Goal: Information Seeking & Learning: Learn about a topic

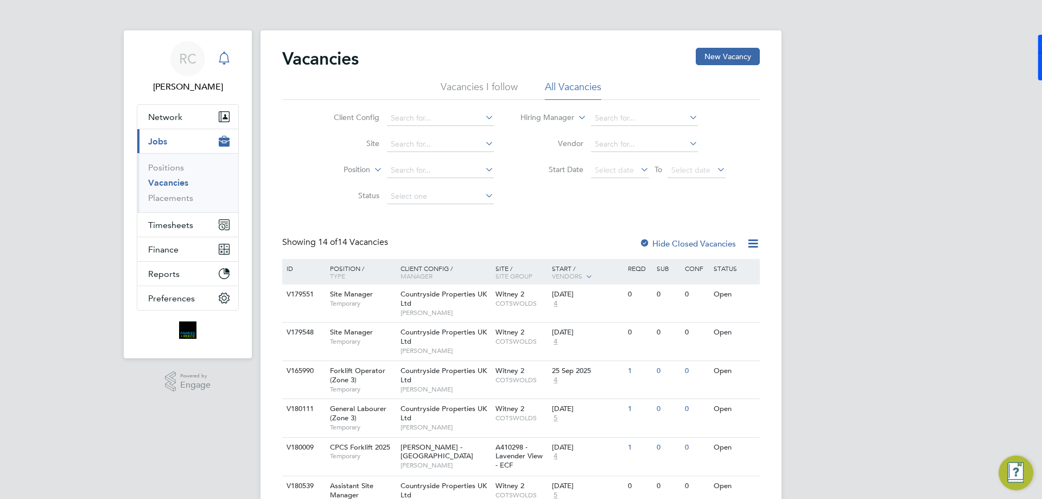
click at [232, 62] on div "Main navigation" at bounding box center [224, 59] width 22 height 22
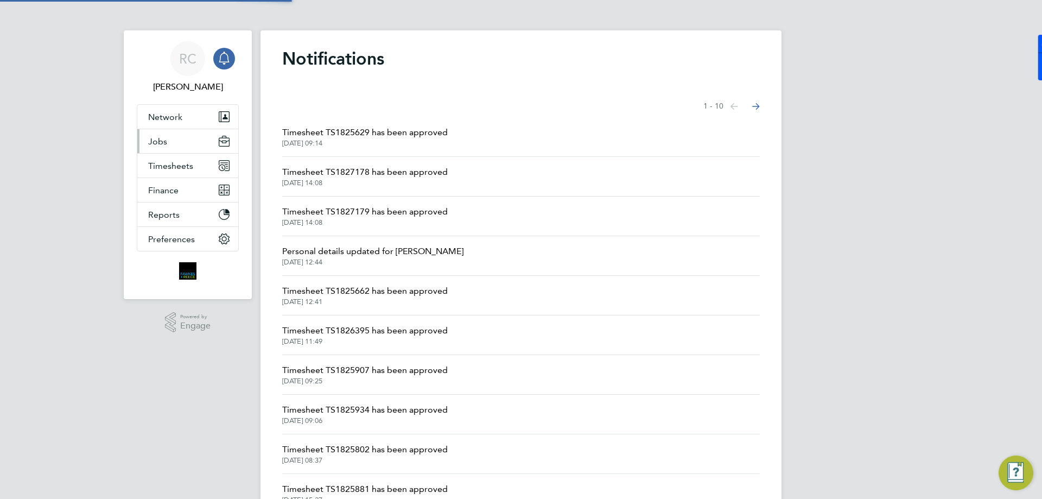
click at [181, 137] on button "Jobs" at bounding box center [187, 141] width 101 height 24
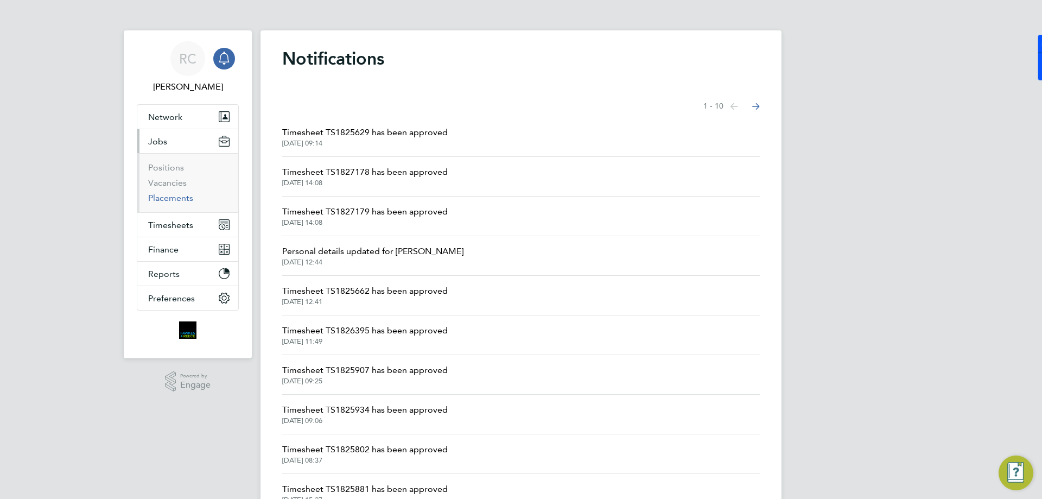
click at [180, 195] on link "Placements" at bounding box center [170, 198] width 45 height 10
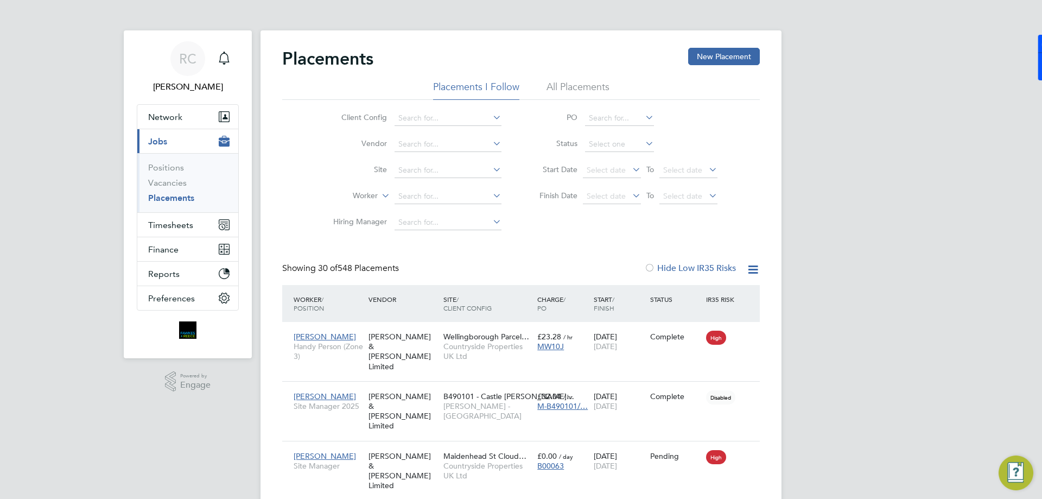
click at [175, 175] on li "Positions" at bounding box center [188, 169] width 81 height 15
click at [171, 182] on link "Vacancies" at bounding box center [167, 182] width 39 height 10
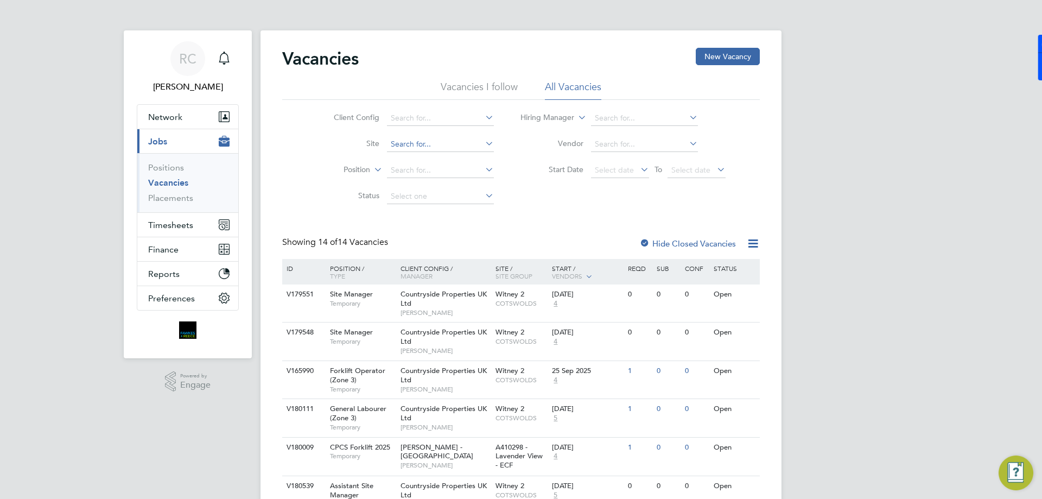
click at [424, 141] on input at bounding box center [440, 144] width 107 height 15
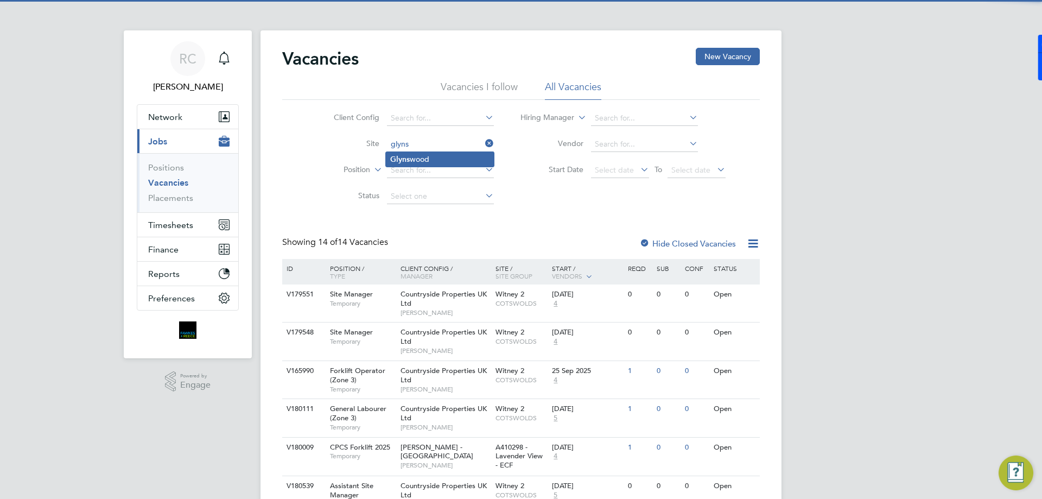
click at [436, 161] on li "[PERSON_NAME]" at bounding box center [440, 159] width 108 height 15
type input "Glynswood"
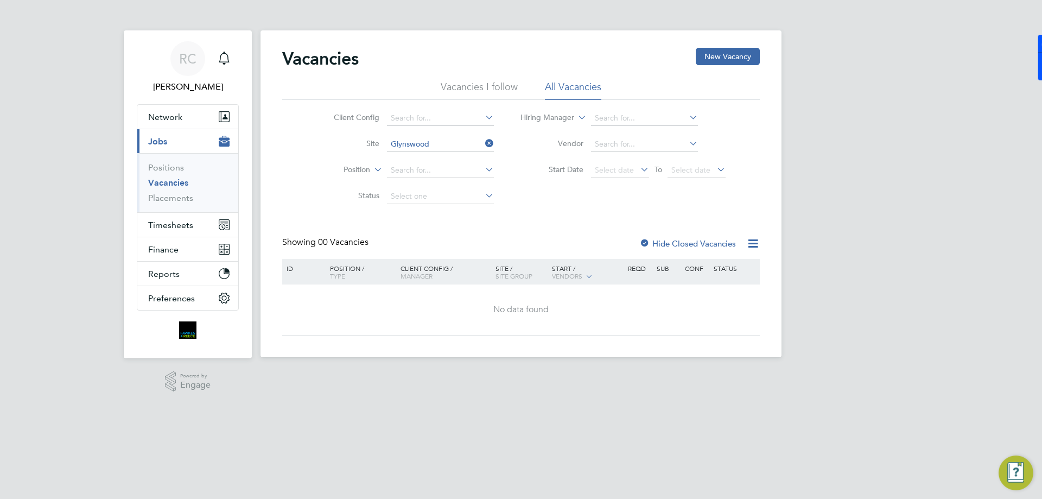
click at [699, 238] on div "Hide Closed Vacancies" at bounding box center [684, 244] width 107 height 14
click at [698, 246] on label "Hide Closed Vacancies" at bounding box center [687, 243] width 97 height 10
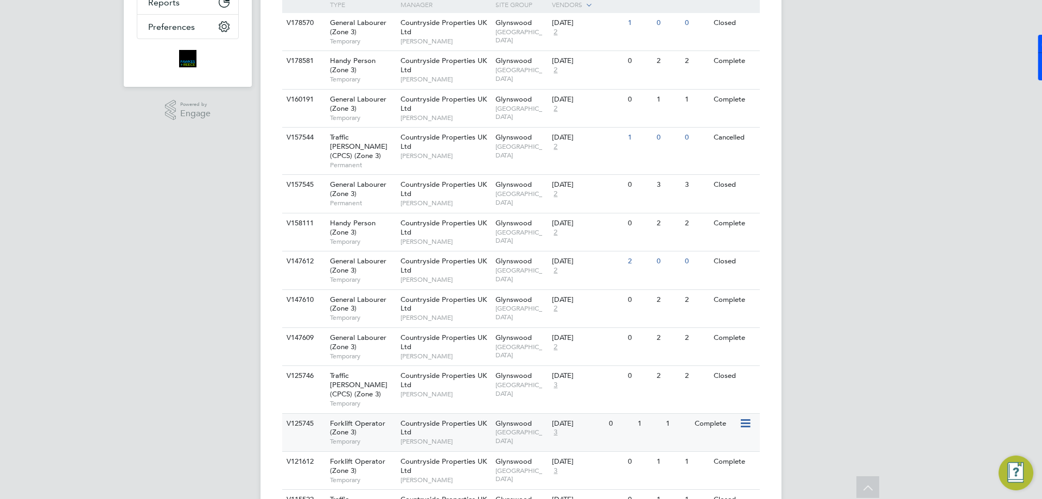
click at [381, 418] on span "Forklift Operator (Zone 3)" at bounding box center [357, 427] width 55 height 18
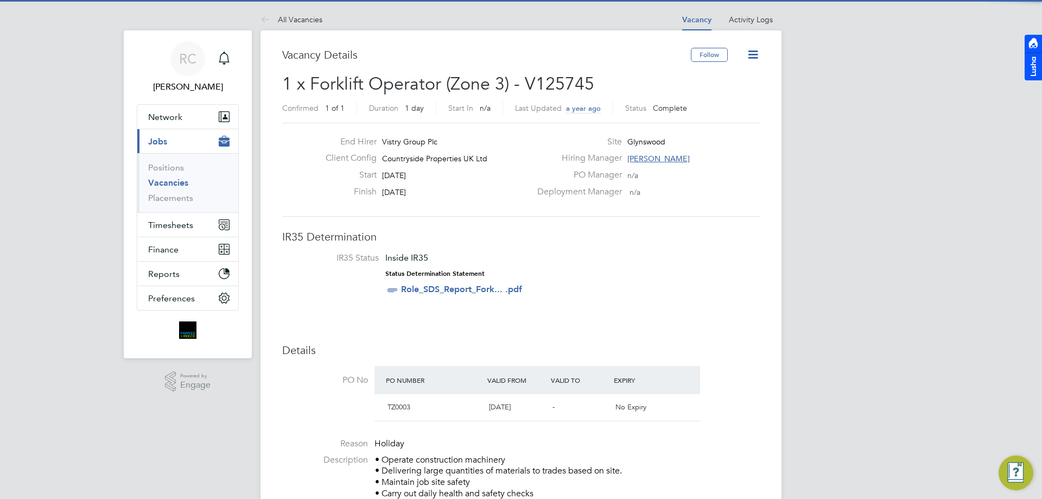
click at [746, 54] on icon at bounding box center [753, 55] width 14 height 14
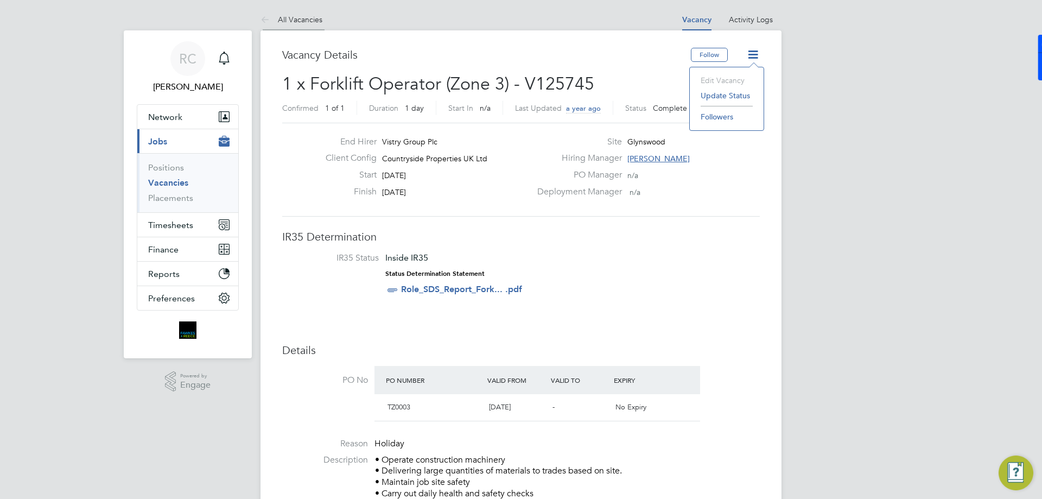
click at [306, 15] on link "All Vacancies" at bounding box center [291, 20] width 62 height 10
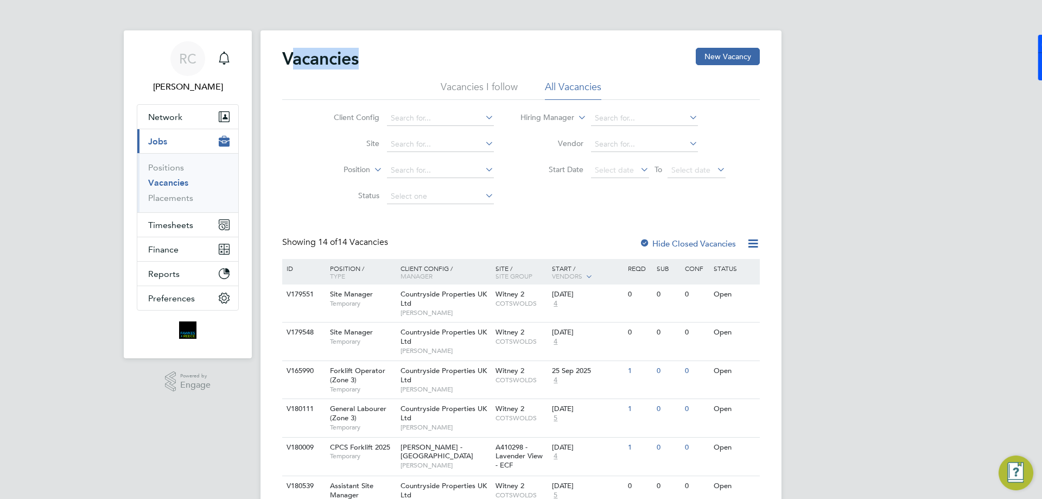
drag, startPoint x: 295, startPoint y: 64, endPoint x: 360, endPoint y: 62, distance: 65.7
click at [359, 62] on h2 "Vacancies" at bounding box center [320, 59] width 77 height 22
drag, startPoint x: 355, startPoint y: 62, endPoint x: 304, endPoint y: 69, distance: 51.5
click at [304, 69] on div "Vacancies New Vacancy" at bounding box center [520, 64] width 477 height 33
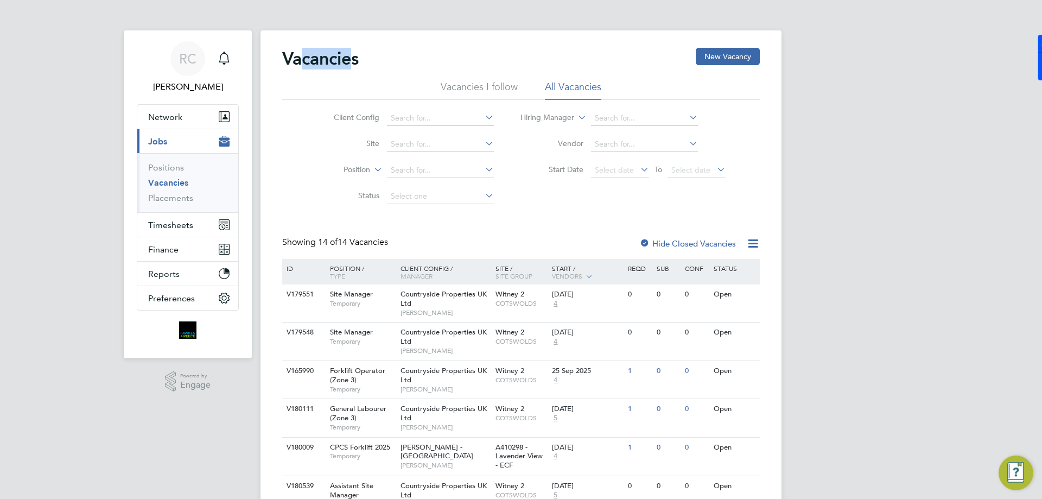
click at [304, 69] on div "Vacancies New Vacancy" at bounding box center [520, 64] width 477 height 33
click at [296, 67] on h2 "Vacancies" at bounding box center [320, 59] width 77 height 22
click at [387, 8] on app-barbie "Vacancies New Vacancy Vacancies I follow All Vacancies Client Config Site Posit…" at bounding box center [520, 488] width 521 height 976
